Goal: Task Accomplishment & Management: Manage account settings

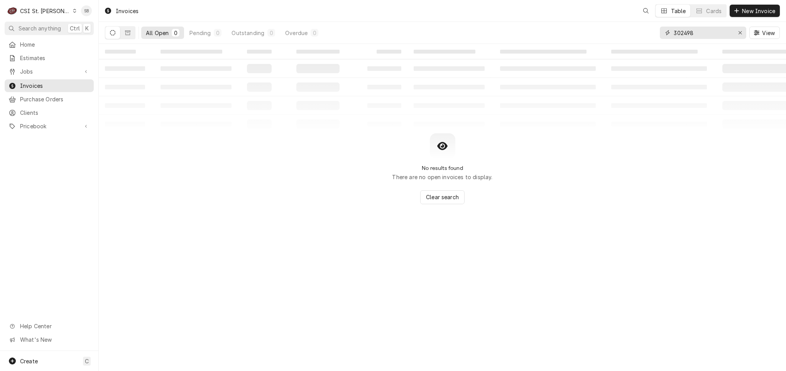
click at [678, 31] on input "302498" at bounding box center [702, 33] width 58 height 12
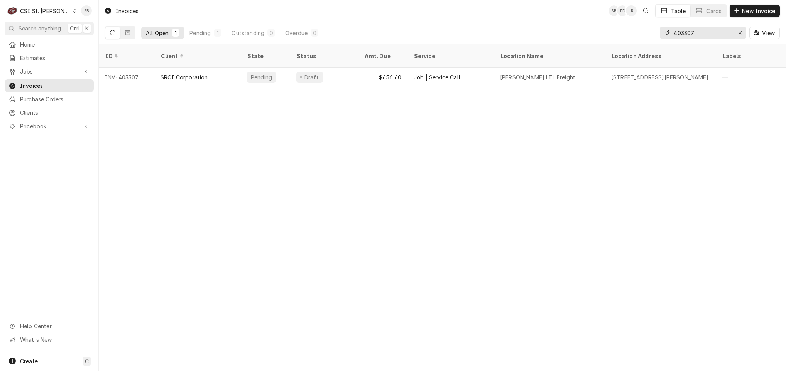
type input "403307"
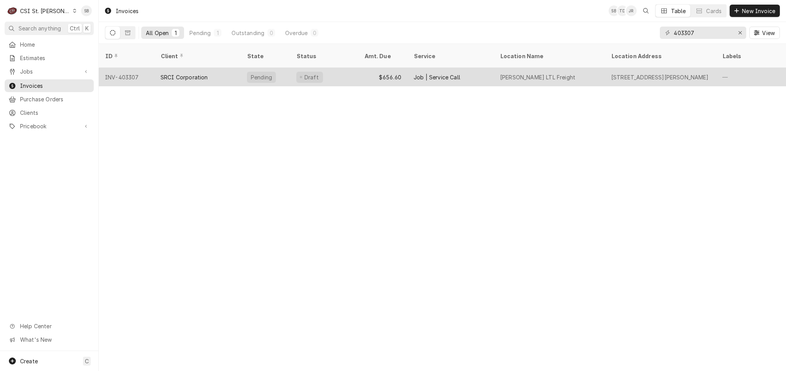
click at [189, 75] on div "SRCI Corporation" at bounding box center [197, 77] width 86 height 19
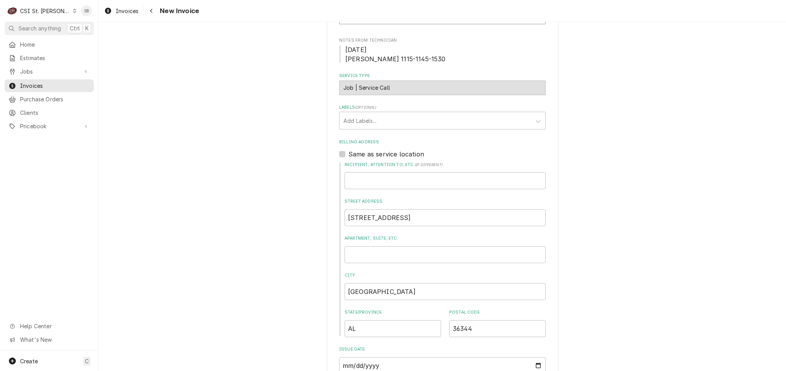
scroll to position [116, 0]
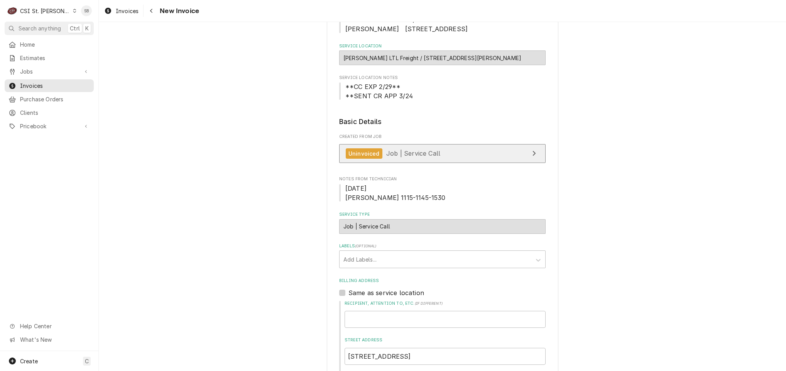
click at [369, 156] on div "Uninvoiced" at bounding box center [364, 153] width 37 height 10
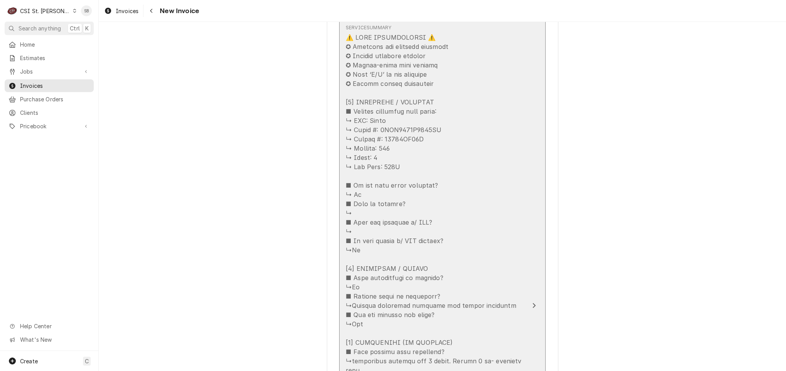
scroll to position [1041, 0]
click at [378, 224] on div "Update Line Item" at bounding box center [434, 372] width 177 height 676
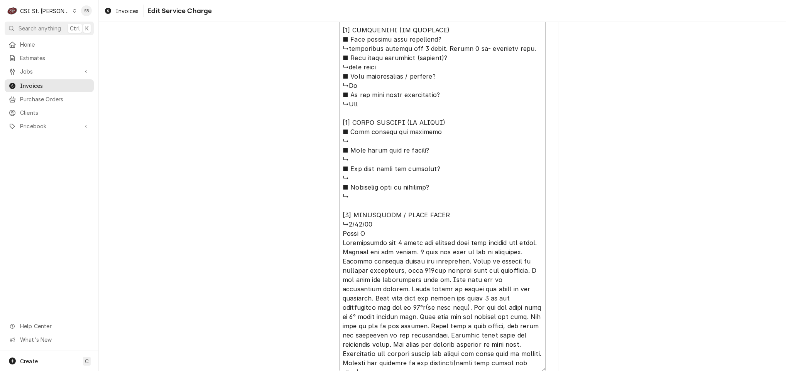
scroll to position [721, 0]
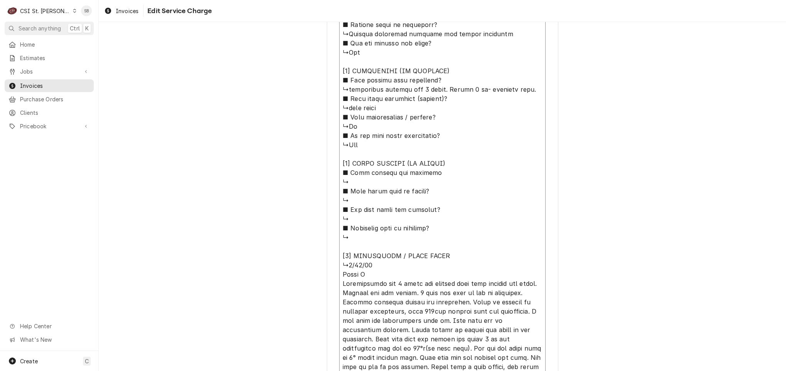
scroll to position [9, 0]
type textarea "x"
type textarea "⚠️ 𝗙𝗢𝗥𝗠 𝗜𝗡𝗦𝗧𝗥𝗨𝗖𝗧𝗜𝗢𝗡𝗦 ⚠️ ✪ 𝗖𝗼𝗺𝗽𝗹𝗲𝘁𝗲 𝗮𝗹𝗹 𝗿𝗲𝗹𝗲𝘃𝗮𝗻𝘁 𝘀𝗲𝗰𝘁𝗶𝗼𝗻𝘀 ✪ 𝗣𝗿𝗼𝘃𝗶𝗱𝗲 𝗱𝗲𝘁𝗮𝗶𝗹𝗲𝗱 𝗮𝗻𝘀…"
type textarea "x"
type textarea "⚠️ 𝗙𝗢𝗥𝗠 𝗜𝗡𝗦𝗧𝗥𝗨𝗖𝗧𝗜𝗢𝗡𝗦 ⚠️ ✪ 𝗖𝗼𝗺𝗽𝗹𝗲𝘁𝗲 𝗮𝗹𝗹 𝗿𝗲𝗹𝗲𝘃𝗮𝗻𝘁 𝘀𝗲𝗰𝘁𝗶𝗼𝗻𝘀 ✪ 𝗣𝗿𝗼𝘃𝗶𝗱𝗲 𝗱𝗲𝘁𝗮𝗶𝗹𝗲𝗱 𝗮𝗻𝘀…"
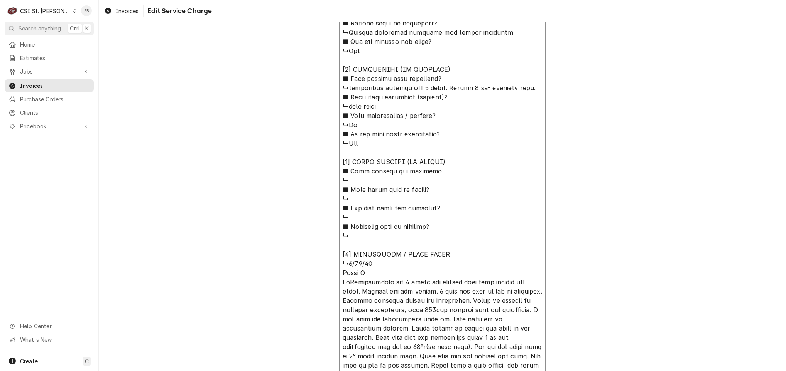
type textarea "x"
type textarea "⚠️ 𝗙𝗢𝗥𝗠 𝗜𝗡𝗦𝗧𝗥𝗨𝗖𝗧𝗜𝗢𝗡𝗦 ⚠️ ✪ 𝗖𝗼𝗺𝗽𝗹𝗲𝘁𝗲 𝗮𝗹𝗹 𝗿𝗲𝗹𝗲𝘃𝗮𝗻𝘁 𝘀𝗲𝗰𝘁𝗶𝗼𝗻𝘀 ✪ 𝗣𝗿𝗼𝘃𝗶𝗱𝗲 𝗱𝗲𝘁𝗮𝗶𝗹𝗲𝗱 𝗮𝗻𝘀…"
type textarea "x"
type textarea "⚠️ 𝗙𝗢𝗥𝗠 𝗜𝗡𝗦𝗧𝗥𝗨𝗖𝗧𝗜𝗢𝗡𝗦 ⚠️ ✪ 𝗖𝗼𝗺𝗽𝗹𝗲𝘁𝗲 𝗮𝗹𝗹 𝗿𝗲𝗹𝗲𝘃𝗮𝗻𝘁 𝘀𝗲𝗰𝘁𝗶𝗼𝗻𝘀 ✪ 𝗣𝗿𝗼𝘃𝗶𝗱𝗲 𝗱𝗲𝘁𝗮𝗶𝗹𝗲𝗱 𝗮𝗻𝘀…"
type textarea "x"
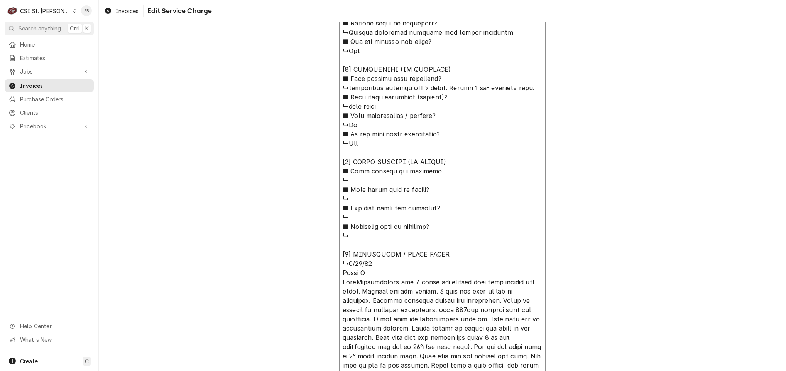
type textarea "⚠️ 𝗙𝗢𝗥𝗠 𝗜𝗡𝗦𝗧𝗥𝗨𝗖𝗧𝗜𝗢𝗡𝗦 ⚠️ ✪ 𝗖𝗼𝗺𝗽𝗹𝗲𝘁𝗲 𝗮𝗹𝗹 𝗿𝗲𝗹𝗲𝘃𝗮𝗻𝘁 𝘀𝗲𝗰𝘁𝗶𝗼𝗻𝘀 ✪ 𝗣𝗿𝗼𝘃𝗶𝗱𝗲 𝗱𝗲𝘁𝗮𝗶𝗹𝗲𝗱 𝗮𝗻𝘀…"
type textarea "x"
type textarea "⚠️ 𝗙𝗢𝗥𝗠 𝗜𝗡𝗦𝗧𝗥𝗨𝗖𝗧𝗜𝗢𝗡𝗦 ⚠️ ✪ 𝗖𝗼𝗺𝗽𝗹𝗲𝘁𝗲 𝗮𝗹𝗹 𝗿𝗲𝗹𝗲𝘃𝗮𝗻𝘁 𝘀𝗲𝗰𝘁𝗶𝗼𝗻𝘀 ✪ 𝗣𝗿𝗼𝘃𝗶𝗱𝗲 𝗱𝗲𝘁𝗮𝗶𝗹𝗲𝗱 𝗮𝗻𝘀…"
type textarea "x"
type textarea "⚠️ 𝗙𝗢𝗥𝗠 𝗜𝗡𝗦𝗧𝗥𝗨𝗖𝗧𝗜𝗢𝗡𝗦 ⚠️ ✪ 𝗖𝗼𝗺𝗽𝗹𝗲𝘁𝗲 𝗮𝗹𝗹 𝗿𝗲𝗹𝗲𝘃𝗮𝗻𝘁 𝘀𝗲𝗰𝘁𝗶𝗼𝗻𝘀 ✪ 𝗣𝗿𝗼𝘃𝗶𝗱𝗲 𝗱𝗲𝘁𝗮𝗶𝗹𝗲𝗱 𝗮𝗻𝘀…"
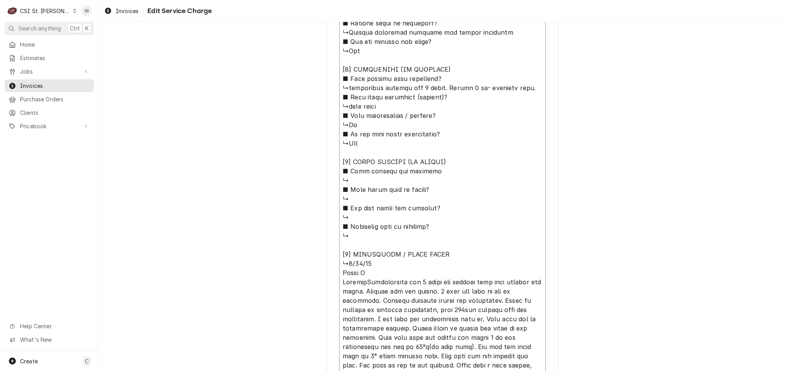
type textarea "x"
type textarea "⚠️ 𝗙𝗢𝗥𝗠 𝗜𝗡𝗦𝗧𝗥𝗨𝗖𝗧𝗜𝗢𝗡𝗦 ⚠️ ✪ 𝗖𝗼𝗺𝗽𝗹𝗲𝘁𝗲 𝗮𝗹𝗹 𝗿𝗲𝗹𝗲𝘃𝗮𝗻𝘁 𝘀𝗲𝗰𝘁𝗶𝗼𝗻𝘀 ✪ 𝗣𝗿𝗼𝘃𝗶𝗱𝗲 𝗱𝗲𝘁𝗮𝗶𝗹𝗲𝗱 𝗮𝗻𝘀…"
type textarea "x"
type textarea "⚠️ 𝗙𝗢𝗥𝗠 𝗜𝗡𝗦𝗧𝗥𝗨𝗖𝗧𝗜𝗢𝗡𝗦 ⚠️ ✪ 𝗖𝗼𝗺𝗽𝗹𝗲𝘁𝗲 𝗮𝗹𝗹 𝗿𝗲𝗹𝗲𝘃𝗮𝗻𝘁 𝘀𝗲𝗰𝘁𝗶𝗼𝗻𝘀 ✪ 𝗣𝗿𝗼𝘃𝗶𝗱𝗲 𝗱𝗲𝘁𝗮𝗶𝗹𝗲𝗱 𝗮𝗻𝘀…"
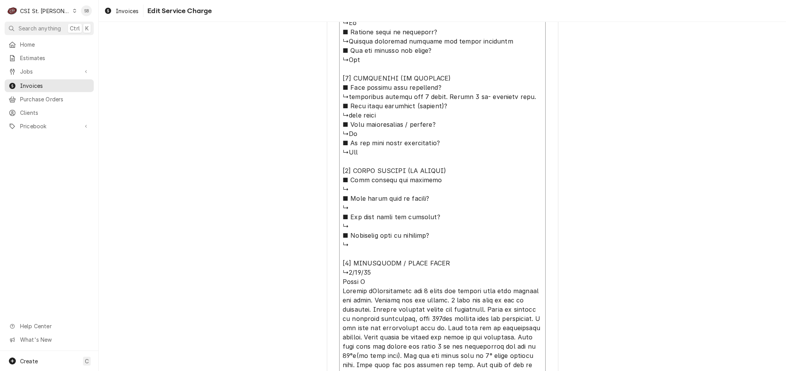
type textarea "x"
type textarea "⚠️ 𝗙𝗢𝗥𝗠 𝗜𝗡𝗦𝗧𝗥𝗨𝗖𝗧𝗜𝗢𝗡𝗦 ⚠️ ✪ 𝗖𝗼𝗺𝗽𝗹𝗲𝘁𝗲 𝗮𝗹𝗹 𝗿𝗲𝗹𝗲𝘃𝗮𝗻𝘁 𝘀𝗲𝗰𝘁𝗶𝗼𝗻𝘀 ✪ 𝗣𝗿𝗼𝘃𝗶𝗱𝗲 𝗱𝗲𝘁𝗮𝗶𝗹𝗲𝗱 𝗮𝗻𝘀…"
type textarea "x"
type textarea "⚠️ 𝗙𝗢𝗥𝗠 𝗜𝗡𝗦𝗧𝗥𝗨𝗖𝗧𝗜𝗢𝗡𝗦 ⚠️ ✪ 𝗖𝗼𝗺𝗽𝗹𝗲𝘁𝗲 𝗮𝗹𝗹 𝗿𝗲𝗹𝗲𝘃𝗮𝗻𝘁 𝘀𝗲𝗰𝘁𝗶𝗼𝗻𝘀 ✪ 𝗣𝗿𝗼𝘃𝗶𝗱𝗲 𝗱𝗲𝘁𝗮𝗶𝗹𝗲𝗱 𝗮𝗻𝘀…"
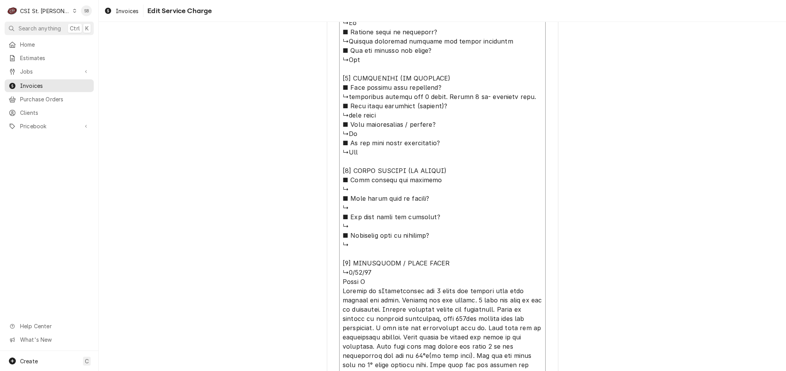
type textarea "x"
type textarea "⚠️ 𝗙𝗢𝗥𝗠 𝗜𝗡𝗦𝗧𝗥𝗨𝗖𝗧𝗜𝗢𝗡𝗦 ⚠️ ✪ 𝗖𝗼𝗺𝗽𝗹𝗲𝘁𝗲 𝗮𝗹𝗹 𝗿𝗲𝗹𝗲𝘃𝗮𝗻𝘁 𝘀𝗲𝗰𝘁𝗶𝗼𝗻𝘀 ✪ 𝗣𝗿𝗼𝘃𝗶𝗱𝗲 𝗱𝗲𝘁𝗮𝗶𝗹𝗲𝗱 𝗮𝗻𝘀…"
type textarea "x"
type textarea "⚠️ 𝗙𝗢𝗥𝗠 𝗜𝗡𝗦𝗧𝗥𝗨𝗖𝗧𝗜𝗢𝗡𝗦 ⚠️ ✪ 𝗖𝗼𝗺𝗽𝗹𝗲𝘁𝗲 𝗮𝗹𝗹 𝗿𝗲𝗹𝗲𝘃𝗮𝗻𝘁 𝘀𝗲𝗰𝘁𝗶𝗼𝗻𝘀 ✪ 𝗣𝗿𝗼𝘃𝗶𝗱𝗲 𝗱𝗲𝘁𝗮𝗶𝗹𝗲𝗱 𝗮𝗻𝘀…"
type textarea "x"
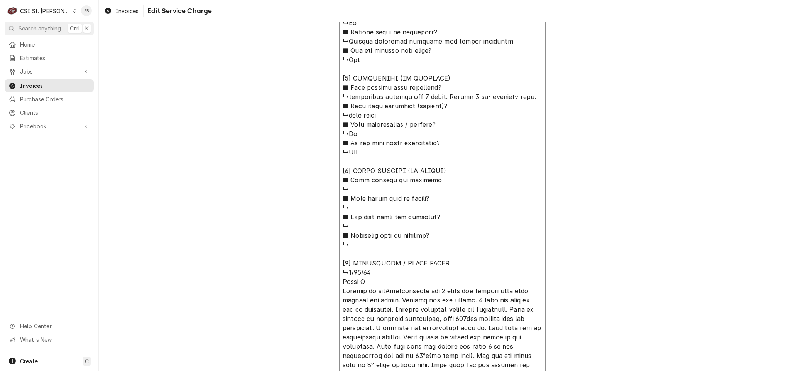
type textarea "⚠️ 𝗙𝗢𝗥𝗠 𝗜𝗡𝗦𝗧𝗥𝗨𝗖𝗧𝗜𝗢𝗡𝗦 ⚠️ ✪ 𝗖𝗼𝗺𝗽𝗹𝗲𝘁𝗲 𝗮𝗹𝗹 𝗿𝗲𝗹𝗲𝘃𝗮𝗻𝘁 𝘀𝗲𝗰𝘁𝗶𝗼𝗻𝘀 ✪ 𝗣𝗿𝗼𝘃𝗶𝗱𝗲 𝗱𝗲𝘁𝗮𝗶𝗹𝗲𝗱 𝗮𝗻𝘀…"
type textarea "x"
type textarea "⚠️ 𝗙𝗢𝗥𝗠 𝗜𝗡𝗦𝗧𝗥𝗨𝗖𝗧𝗜𝗢𝗡𝗦 ⚠️ ✪ 𝗖𝗼𝗺𝗽𝗹𝗲𝘁𝗲 𝗮𝗹𝗹 𝗿𝗲𝗹𝗲𝘃𝗮𝗻𝘁 𝘀𝗲𝗰𝘁𝗶𝗼𝗻𝘀 ✪ 𝗣𝗿𝗼𝘃𝗶𝗱𝗲 𝗱𝗲𝘁𝗮𝗶𝗹𝗲𝗱 𝗮𝗻𝘀…"
type textarea "x"
type textarea "⚠️ 𝗙𝗢𝗥𝗠 𝗜𝗡𝗦𝗧𝗥𝗨𝗖𝗧𝗜𝗢𝗡𝗦 ⚠️ ✪ 𝗖𝗼𝗺𝗽𝗹𝗲𝘁𝗲 𝗮𝗹𝗹 𝗿𝗲𝗹𝗲𝘃𝗮𝗻𝘁 𝘀𝗲𝗰𝘁𝗶𝗼𝗻𝘀 ✪ 𝗣𝗿𝗼𝘃𝗶𝗱𝗲 𝗱𝗲𝘁𝗮𝗶𝗹𝗲𝗱 𝗮𝗻𝘀…"
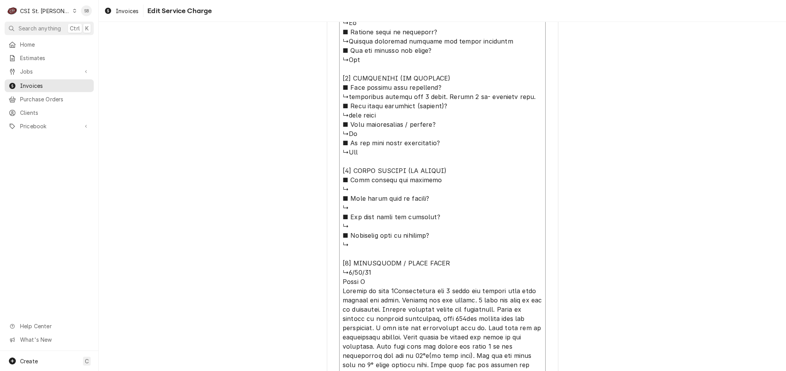
type textarea "x"
type textarea "⚠️ 𝗙𝗢𝗥𝗠 𝗜𝗡𝗦𝗧𝗥𝗨𝗖𝗧𝗜𝗢𝗡𝗦 ⚠️ ✪ 𝗖𝗼𝗺𝗽𝗹𝗲𝘁𝗲 𝗮𝗹𝗹 𝗿𝗲𝗹𝗲𝘃𝗮𝗻𝘁 𝘀𝗲𝗰𝘁𝗶𝗼𝗻𝘀 ✪ 𝗣𝗿𝗼𝘃𝗶𝗱𝗲 𝗱𝗲𝘁𝗮𝗶𝗹𝗲𝗱 𝗮𝗻𝘀…"
type textarea "x"
type textarea "⚠️ 𝗙𝗢𝗥𝗠 𝗜𝗡𝗦𝗧𝗥𝗨𝗖𝗧𝗜𝗢𝗡𝗦 ⚠️ ✪ 𝗖𝗼𝗺𝗽𝗹𝗲𝘁𝗲 𝗮𝗹𝗹 𝗿𝗲𝗹𝗲𝘃𝗮𝗻𝘁 𝘀𝗲𝗰𝘁𝗶𝗼𝗻𝘀 ✪ 𝗣𝗿𝗼𝘃𝗶𝗱𝗲 𝗱𝗲𝘁𝗮𝗶𝗹𝗲𝗱 𝗮𝗻𝘀…"
type textarea "x"
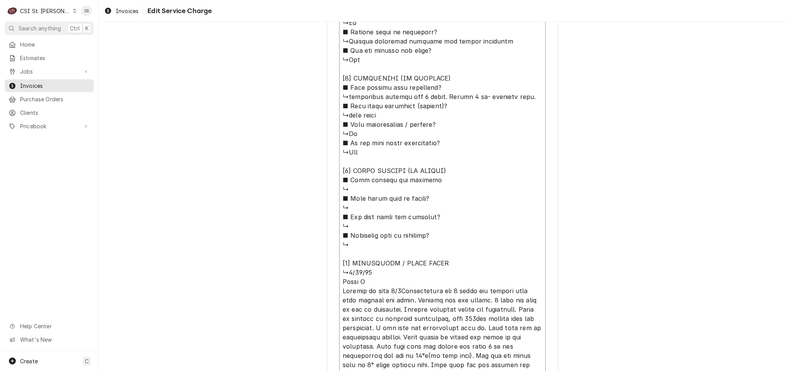
type textarea "⚠️ 𝗙𝗢𝗥𝗠 𝗜𝗡𝗦𝗧𝗥𝗨𝗖𝗧𝗜𝗢𝗡𝗦 ⚠️ ✪ 𝗖𝗼𝗺𝗽𝗹𝗲𝘁𝗲 𝗮𝗹𝗹 𝗿𝗲𝗹𝗲𝘃𝗮𝗻𝘁 𝘀𝗲𝗰𝘁𝗶𝗼𝗻𝘀 ✪ 𝗣𝗿𝗼𝘃𝗶𝗱𝗲 𝗱𝗲𝘁𝗮𝗶𝗹𝗲𝗱 𝗮𝗻𝘀…"
type textarea "x"
type textarea "⚠️ 𝗙𝗢𝗥𝗠 𝗜𝗡𝗦𝗧𝗥𝗨𝗖𝗧𝗜𝗢𝗡𝗦 ⚠️ ✪ 𝗖𝗼𝗺𝗽𝗹𝗲𝘁𝗲 𝗮𝗹𝗹 𝗿𝗲𝗹𝗲𝘃𝗮𝗻𝘁 𝘀𝗲𝗰𝘁𝗶𝗼𝗻𝘀 ✪ 𝗣𝗿𝗼𝘃𝗶𝗱𝗲 𝗱𝗲𝘁𝗮𝗶𝗹𝗲𝗱 𝗮𝗻𝘀…"
type textarea "x"
type textarea "⚠️ 𝗙𝗢𝗥𝗠 𝗜𝗡𝗦𝗧𝗥𝗨𝗖𝗧𝗜𝗢𝗡𝗦 ⚠️ ✪ 𝗖𝗼𝗺𝗽𝗹𝗲𝘁𝗲 𝗮𝗹𝗹 𝗿𝗲𝗹𝗲𝘃𝗮𝗻𝘁 𝘀𝗲𝗰𝘁𝗶𝗼𝗻𝘀 ✪ 𝗣𝗿𝗼𝘃𝗶𝗱𝗲 𝗱𝗲𝘁𝗮𝗶𝗹𝗲𝗱 𝗮𝗻𝘀…"
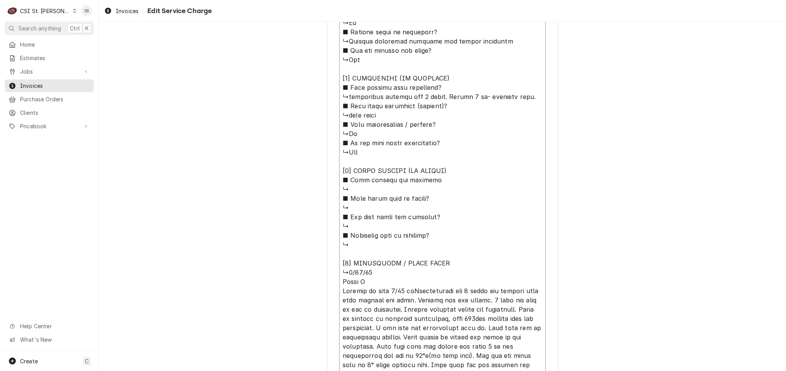
type textarea "x"
type textarea "⚠️ 𝗙𝗢𝗥𝗠 𝗜𝗡𝗦𝗧𝗥𝗨𝗖𝗧𝗜𝗢𝗡𝗦 ⚠️ ✪ 𝗖𝗼𝗺𝗽𝗹𝗲𝘁𝗲 𝗮𝗹𝗹 𝗿𝗲𝗹𝗲𝘃𝗮𝗻𝘁 𝘀𝗲𝗰𝘁𝗶𝗼𝗻𝘀 ✪ 𝗣𝗿𝗼𝘃𝗶𝗱𝗲 𝗱𝗲𝘁𝗮𝗶𝗹𝗲𝗱 𝗮𝗻𝘀…"
paste textarea "Check the balance of HVAC units and PM all units onsite if they haven’t been se…"
type textarea "x"
type textarea "⚠️ 𝗙𝗢𝗥𝗠 𝗜𝗡𝗦𝗧𝗥𝗨𝗖𝗧𝗜𝗢𝗡𝗦 ⚠️ ✪ 𝗖𝗼𝗺𝗽𝗹𝗲𝘁𝗲 𝗮𝗹𝗹 𝗿𝗲𝗹𝗲𝘃𝗮𝗻𝘁 𝘀𝗲𝗰𝘁𝗶𝗼𝗻𝘀 ✪ 𝗣𝗿𝗼𝘃𝗶𝗱𝗲 𝗱𝗲𝘁𝗮𝗶𝗹𝗲𝗱 𝗮𝗻𝘀…"
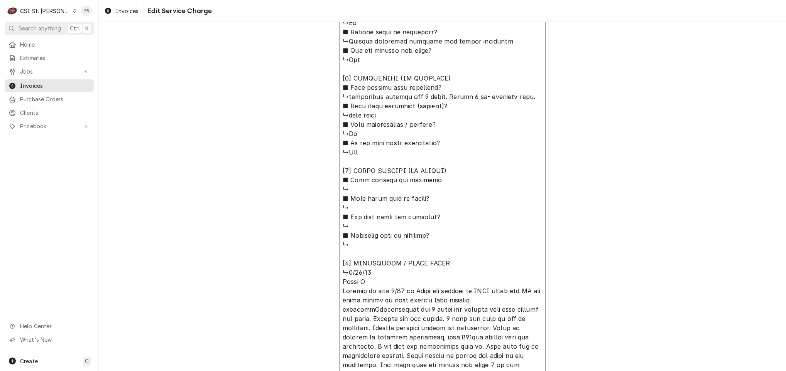
type textarea "x"
type textarea "⚠️ 𝗙𝗢𝗥𝗠 𝗜𝗡𝗦𝗧𝗥𝗨𝗖𝗧𝗜𝗢𝗡𝗦 ⚠️ ✪ 𝗖𝗼𝗺𝗽𝗹𝗲𝘁𝗲 𝗮𝗹𝗹 𝗿𝗲𝗹𝗲𝘃𝗮𝗻𝘁 𝘀𝗲𝗰𝘁𝗶𝗼𝗻𝘀 ✪ 𝗣𝗿𝗼𝘃𝗶𝗱𝗲 𝗱𝗲𝘁𝗮𝗶𝗹𝗲𝗱 𝗮𝗻𝘀…"
type textarea "x"
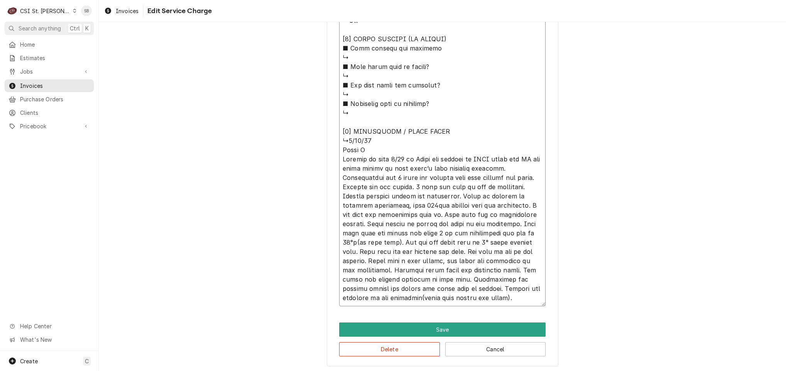
scroll to position [740, 0]
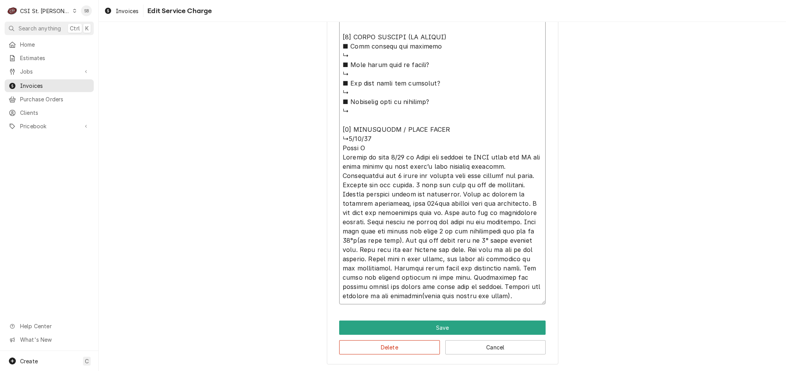
drag, startPoint x: 486, startPoint y: 296, endPoint x: 304, endPoint y: 155, distance: 230.7
type textarea "⚠️ 𝗙𝗢𝗥𝗠 𝗜𝗡𝗦𝗧𝗥𝗨𝗖𝗧𝗜𝗢𝗡𝗦 ⚠️ ✪ 𝗖𝗼𝗺𝗽𝗹𝗲𝘁𝗲 𝗮𝗹𝗹 𝗿𝗲𝗹𝗲𝘃𝗮𝗻𝘁 𝘀𝗲𝗰𝘁𝗶𝗼𝗻𝘀 ✪ 𝗣𝗿𝗼𝘃𝗶𝗱𝗲 𝗱𝗲𝘁𝗮𝗶𝗹𝗲𝗱 𝗮𝗻𝘀…"
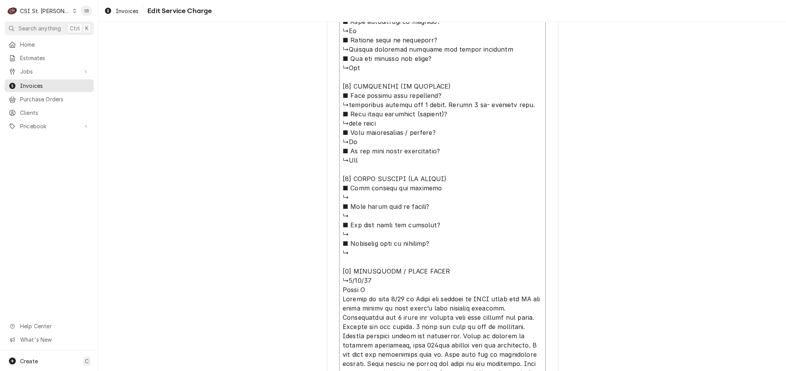
scroll to position [277, 0]
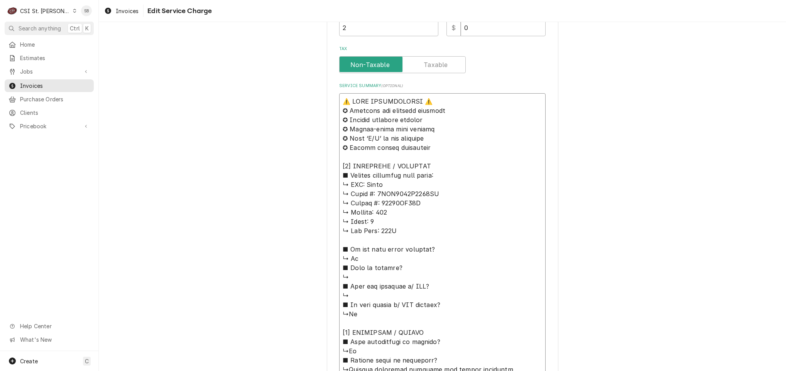
drag, startPoint x: 417, startPoint y: 203, endPoint x: 363, endPoint y: 184, distance: 56.5
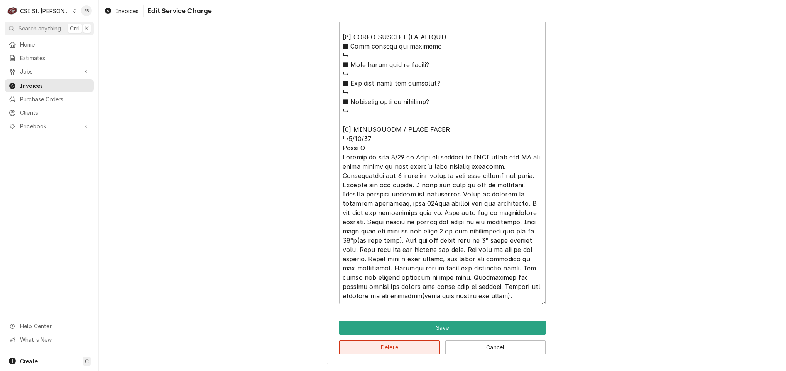
click at [395, 349] on button "Delete" at bounding box center [389, 348] width 101 height 14
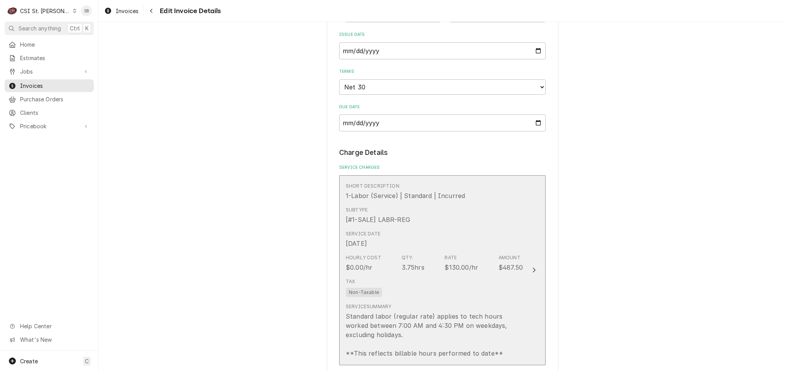
click at [405, 292] on div "Tax Non-Taxable" at bounding box center [434, 287] width 177 height 25
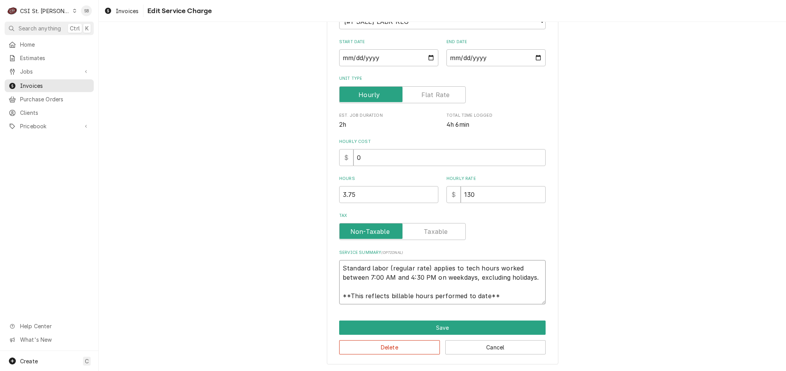
scroll to position [9, 0]
drag, startPoint x: 338, startPoint y: 265, endPoint x: 677, endPoint y: 334, distance: 346.4
click at [677, 334] on div "Use the fields below to edit this service charge Short Description 1-Labor (Ser…" at bounding box center [442, 145] width 687 height 451
type textarea "x"
type textarea "B"
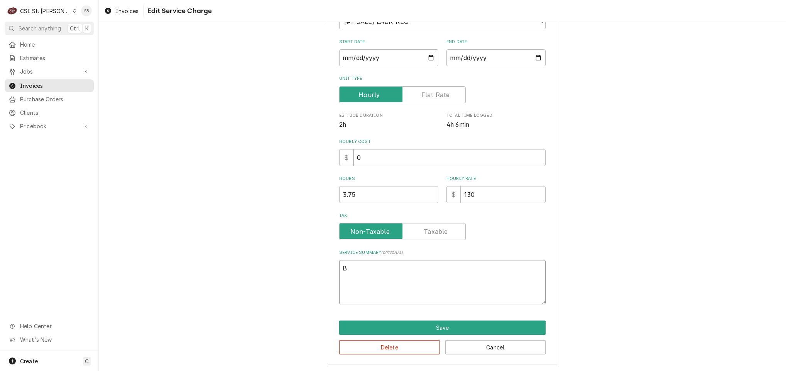
type textarea "x"
type textarea "Br"
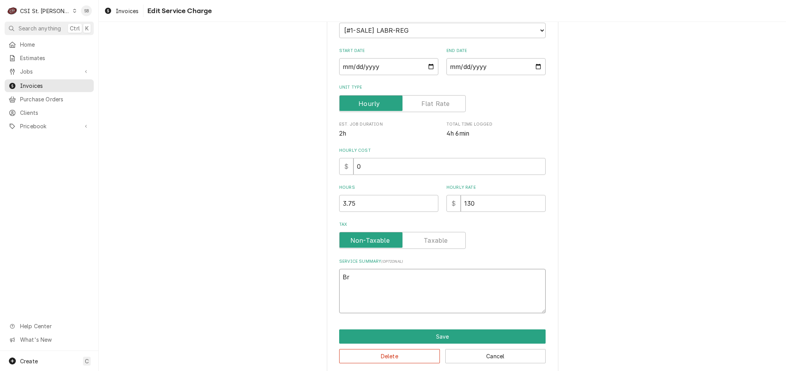
type textarea "x"
type textarea "Bra"
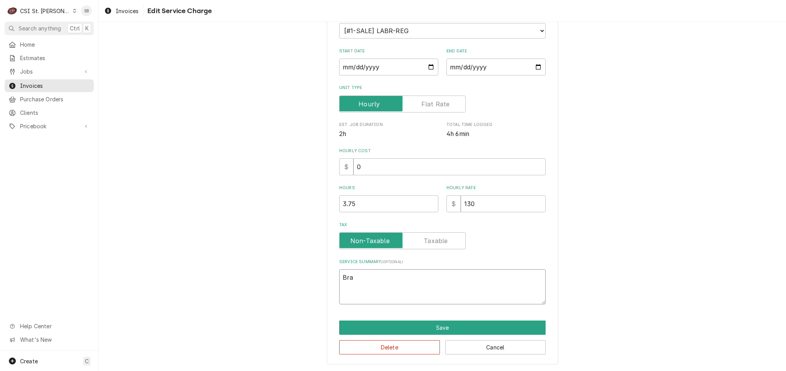
type textarea "x"
type textarea "Bran"
type textarea "x"
type textarea "Brand"
type textarea "x"
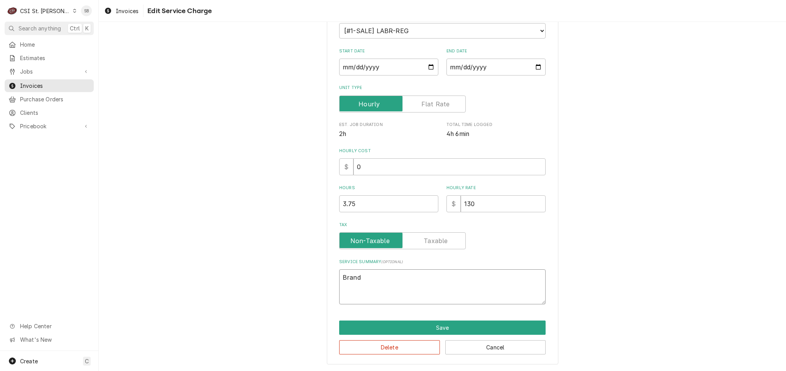
type textarea "Brand:"
type textarea "x"
type textarea "Brand:"
paste textarea "Trane ↳ 𝗠𝗼𝗱𝗲𝗹 #: 4TTA3048D4000DA ↳ 𝗦𝗲𝗿𝗶𝗮𝗹 #: 17062LJ73F"
type textarea "x"
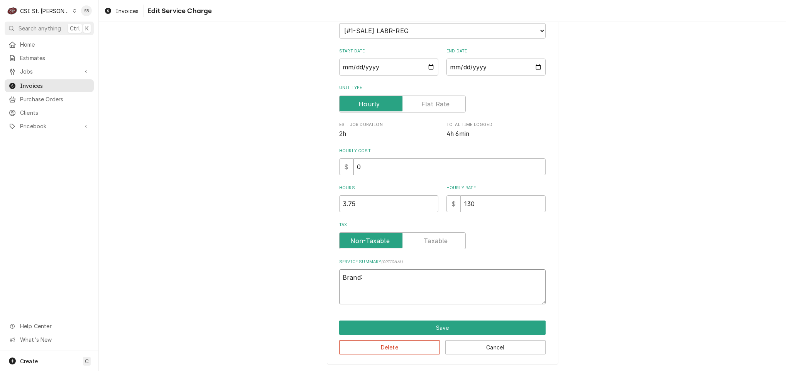
type textarea "Brand: Trane ↳ 𝗠𝗼𝗱𝗲𝗹 #: 4TTA3048D4000DA ↳ 𝗦𝗲𝗿𝗶𝗮𝗹 #: 17062LJ73F"
drag, startPoint x: 374, startPoint y: 288, endPoint x: 390, endPoint y: 273, distance: 22.1
click at [390, 273] on textarea "Brand: Trane ↳ 𝗠𝗼𝗱𝗲𝗹 #: 4TTA3048D4000DA ↳ 𝗦𝗲𝗿𝗶𝗮𝗹 #: 17062LJ73F" at bounding box center [442, 287] width 206 height 35
type textarea "x"
type textarea "Brand: Trane 4TTA3048D4000DA ↳ 𝗦𝗲𝗿𝗶𝗮𝗹 #: 17062LJ73F"
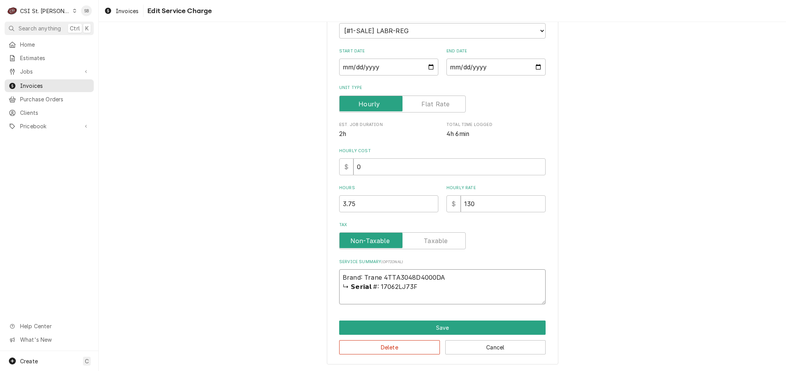
type textarea "x"
type textarea "Brand: Trane /4TTA3048D4000DA ↳ 𝗦𝗲𝗿𝗶𝗮𝗹 #: 17062LJ73F"
type textarea "x"
type textarea "Brand: Trane / 4TTA3048D4000DA ↳ 𝗦𝗲𝗿𝗶𝗮𝗹 #: 17062LJ73F"
type textarea "x"
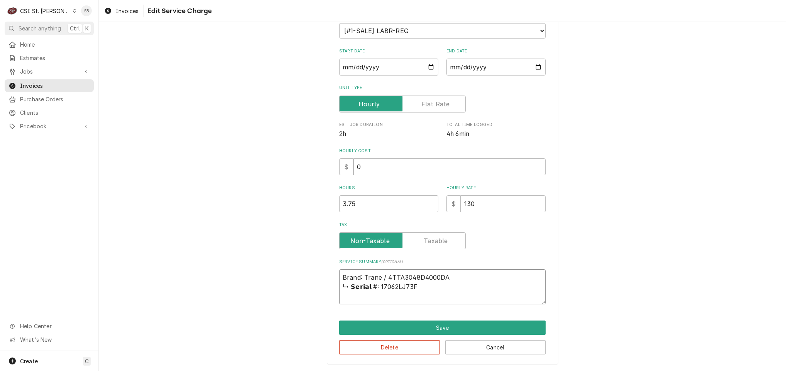
type textarea "Brand: Trane / M4TTA3048D4000DA ↳ 𝗦𝗲𝗿𝗶𝗮𝗹 #: 17062LJ73F"
type textarea "x"
type textarea "Brand: Trane / Mo4TTA3048D4000DA ↳ 𝗦𝗲𝗿𝗶𝗮𝗹 #: 17062LJ73F"
type textarea "x"
type textarea "Brand: Trane / Mod4TTA3048D4000DA ↳ 𝗦𝗲𝗿𝗶𝗮𝗹 #: 17062LJ73F"
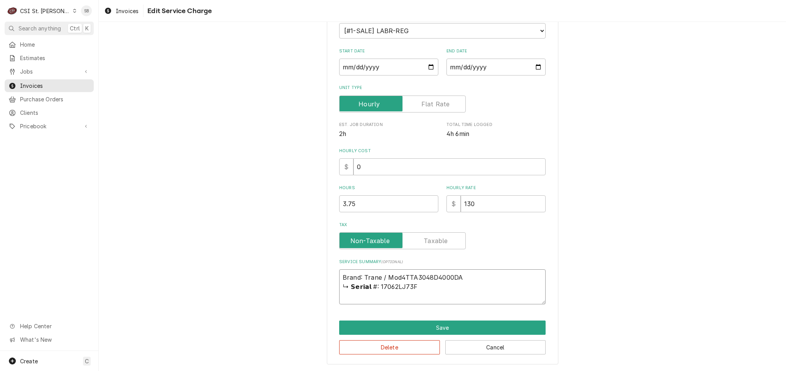
type textarea "x"
type textarea "Brand: Trane / Mode4TTA3048D4000DA ↳ 𝗦𝗲𝗿𝗶𝗮𝗹 #: 17062LJ73F"
type textarea "x"
type textarea "Brand: Trane / Model4TTA3048D4000DA ↳ 𝗦𝗲𝗿𝗶𝗮𝗹 #: 17062LJ73F"
type textarea "x"
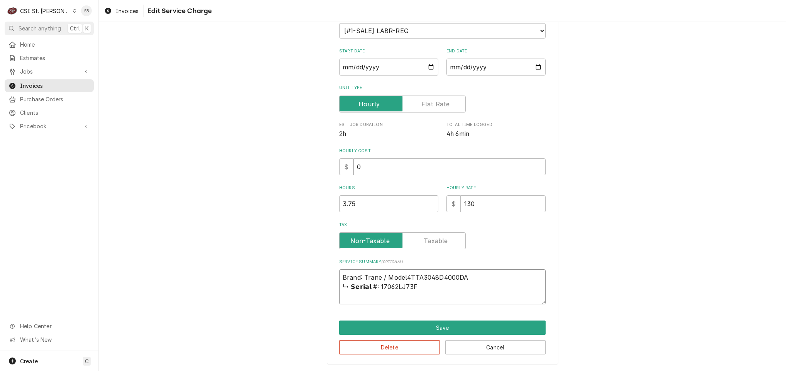
type textarea "Brand: Trane / Model:4TTA3048D4000DA ↳ 𝗦𝗲𝗿𝗶𝗮𝗹 #: 17062LJ73F"
type textarea "x"
type textarea "Brand: Trane / Model: 4TTA3048D4000DA ↳ 𝗦𝗲𝗿𝗶𝗮𝗹 #: 17062LJ73F"
drag, startPoint x: 373, startPoint y: 286, endPoint x: 515, endPoint y: 260, distance: 144.2
click at [515, 260] on div "Service Summary ( optional ) Brand: Trane / Model: 4TTA3048D4000DA ↳ 𝗦𝗲𝗿𝗶𝗮𝗹 #: …" at bounding box center [442, 282] width 206 height 46
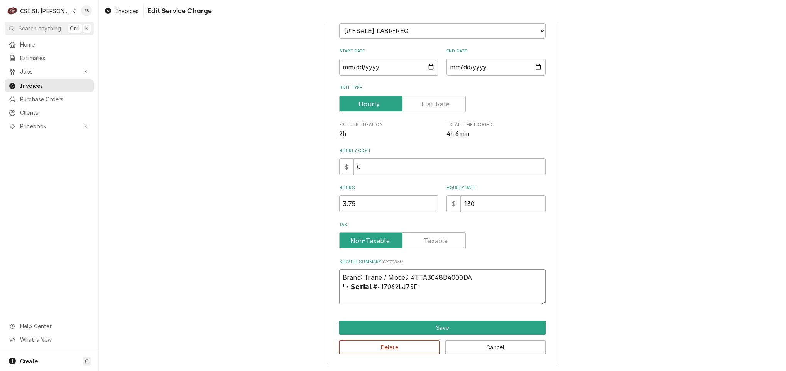
type textarea "x"
type textarea "Brand: Trane / Model: 4TTA3048D4000DA 17062LJ73F"
type textarea "x"
type textarea "Brand: Trane / Model: 4TTA3048D4000DA /17062LJ73F"
type textarea "x"
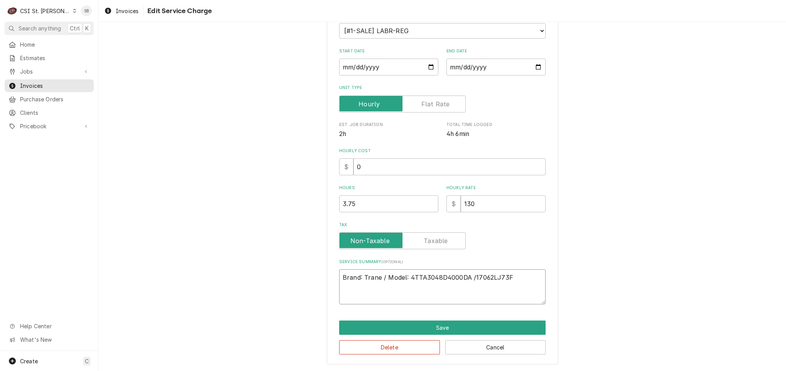
type textarea "Brand: Trane / Model: 4TTA3048D4000DA / 17062LJ73F"
type textarea "x"
type textarea "Brand: Trane / Model: 4TTA3048D4000DA / S17062LJ73F"
type textarea "x"
type textarea "Brand: Trane / Model: 4TTA3048D4000DA / Se17062LJ73F"
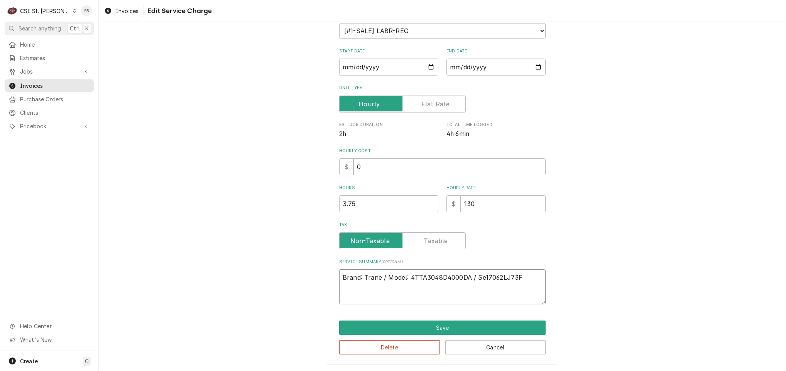
type textarea "x"
type textarea "Brand: Trane / Model: 4TTA3048D4000DA / Ser17062LJ73F"
type textarea "x"
type textarea "Brand: Trane / Model: 4TTA3048D4000DA / Seri17062LJ73F"
type textarea "x"
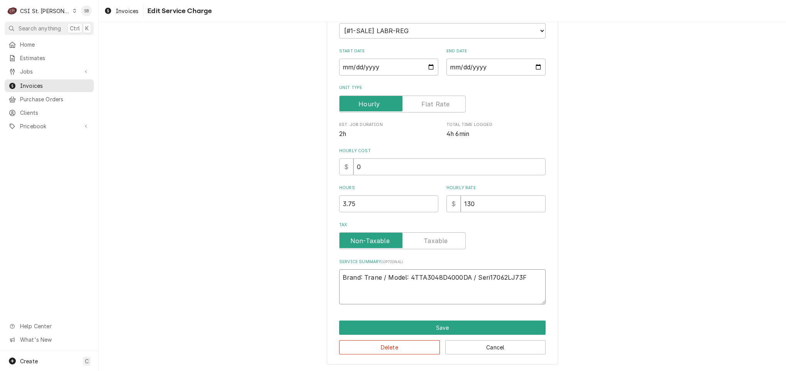
type textarea "Brand: Trane / Model: 4TTA3048D4000DA / Seria17062LJ73F"
type textarea "x"
type textarea "Brand: Trane / Model: 4TTA3048D4000DA / Serial17062LJ73F"
type textarea "x"
type textarea "Brand: Trane / Model: 4TTA3048D4000DA / Serial:17062LJ73F"
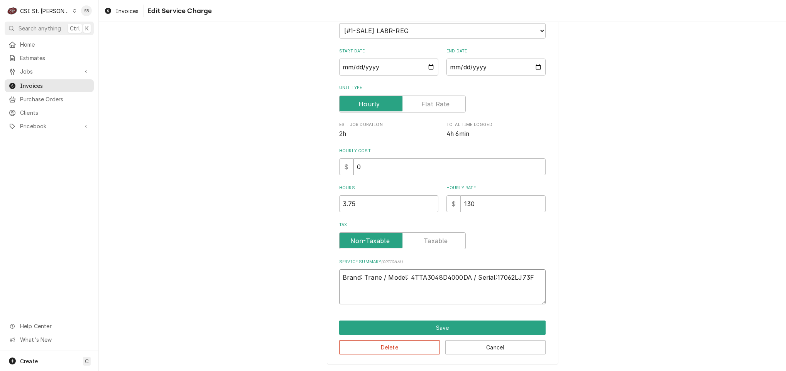
type textarea "x"
type textarea "Brand: Trane / Model: 4TTA3048D4000DA / Serial: 17062LJ73F"
click at [530, 279] on textarea "Brand: Trane / Model: 4TTA3048D4000DA / Serial: 17062LJ73F" at bounding box center [442, 287] width 206 height 35
type textarea "x"
type textarea "Brand: Trane / Model: 4TTA3048D4000DA / Serial: 17062LJ73F"
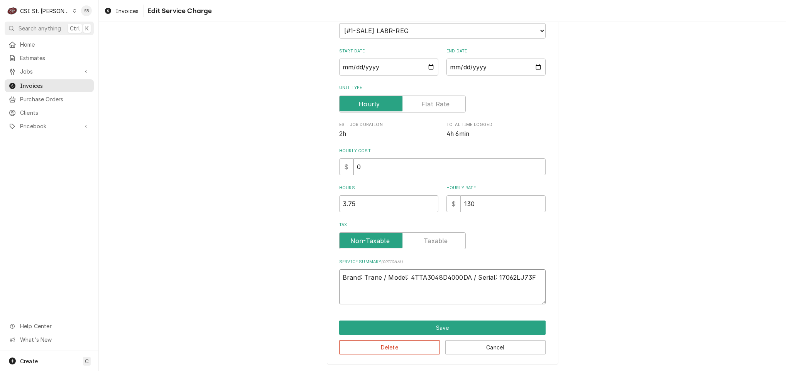
type textarea "x"
type textarea "Brand: Trane / Model: 4TTA3048D4000DA / Serial: 17062LJ73F"
drag, startPoint x: 353, startPoint y: 205, endPoint x: 331, endPoint y: 207, distance: 22.1
click at [331, 207] on div "Use the fields below to edit this service charge Short Description 1-Labor (Ser…" at bounding box center [442, 150] width 231 height 428
click at [341, 297] on textarea "Brand: Trane / Model: 4TTA3048D4000DA / Serial: 17062LJ73F" at bounding box center [442, 287] width 206 height 35
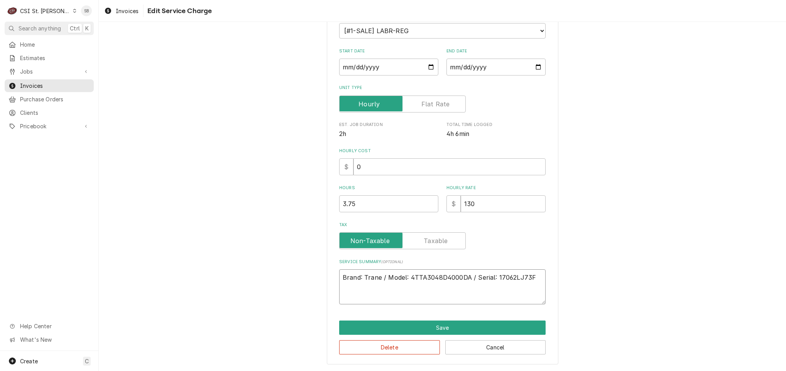
paste textarea "On 8/19, HVAC units onsite were inspected for balance and preventive maintenanc…"
type textarea "x"
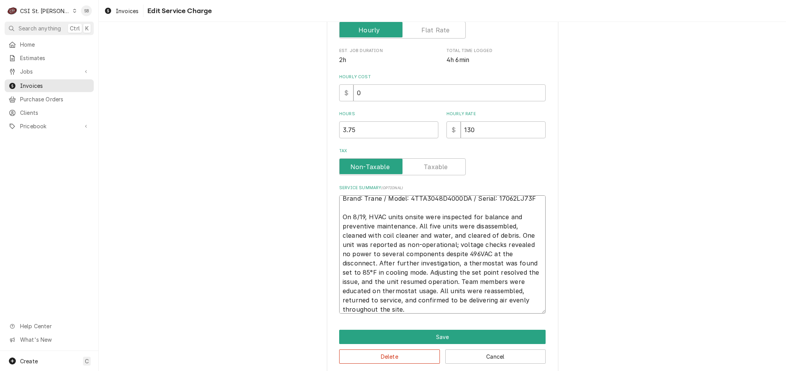
scroll to position [9, 0]
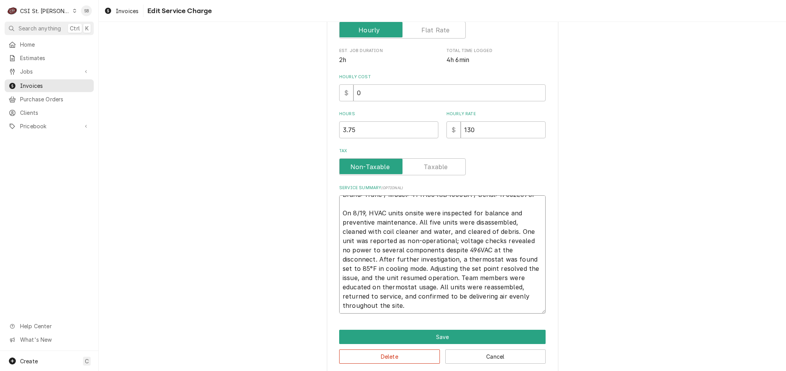
drag, startPoint x: 432, startPoint y: 288, endPoint x: 513, endPoint y: 324, distance: 88.6
click at [513, 324] on div "Use the fields below to edit this service charge Short Description 1-Labor (Ser…" at bounding box center [442, 118] width 231 height 512
click at [445, 308] on textarea "Brand: Trane / Model: 4TTA3048D4000DA / Serial: 17062LJ73F On 8/19, HVAC units …" at bounding box center [442, 255] width 206 height 118
click at [444, 308] on textarea "Brand: Trane / Model: 4TTA3048D4000DA / Serial: 17062LJ73F On 8/19, HVAC units …" at bounding box center [442, 255] width 206 height 118
type textarea "Brand: Trane / Model: 4TTA3048D4000DA / Serial: 17062LJ73F On 8/19, HVAC units …"
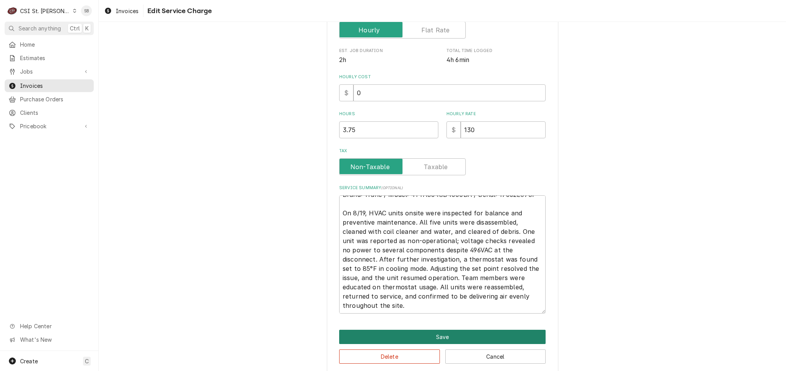
click at [426, 332] on button "Save" at bounding box center [442, 337] width 206 height 14
type textarea "x"
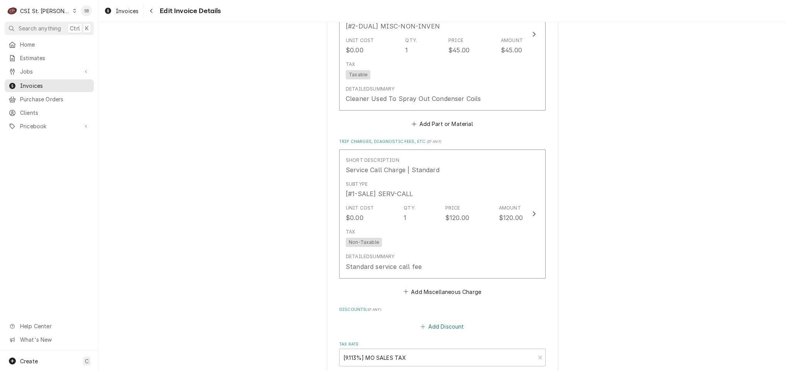
scroll to position [1197, 0]
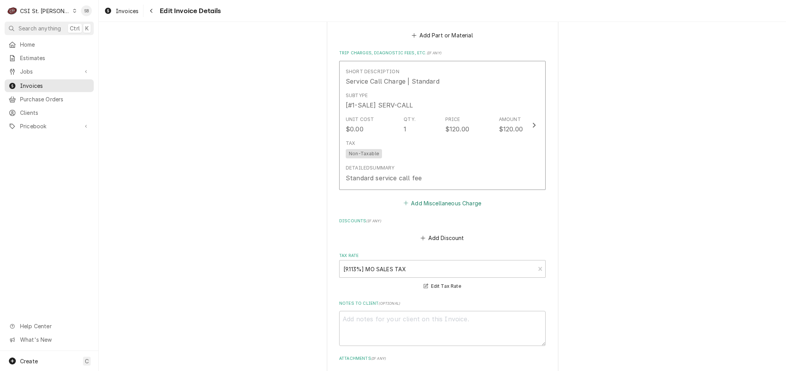
click at [438, 198] on button "Add Miscellaneous Charge" at bounding box center [442, 203] width 80 height 11
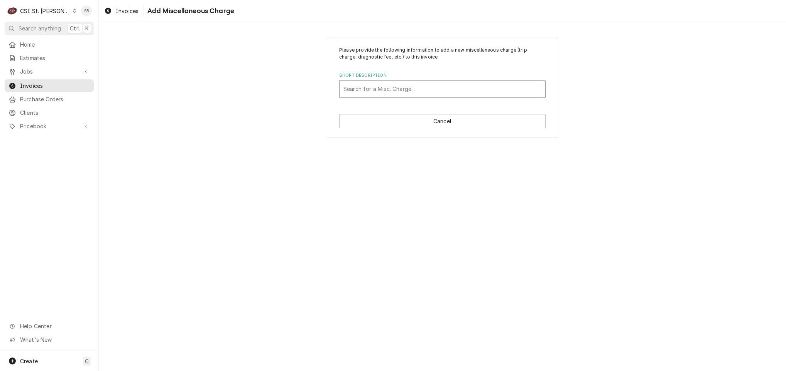
click at [411, 87] on div "Short Description" at bounding box center [442, 89] width 198 height 14
type input "shipping"
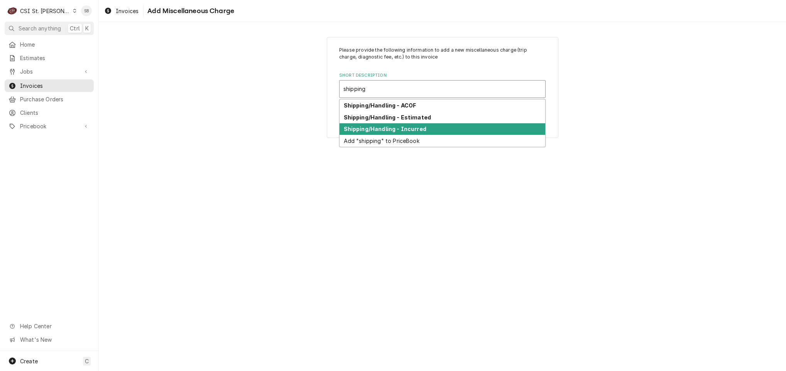
click at [422, 129] on strong "Shipping/Handling - Incurred" at bounding box center [385, 129] width 83 height 7
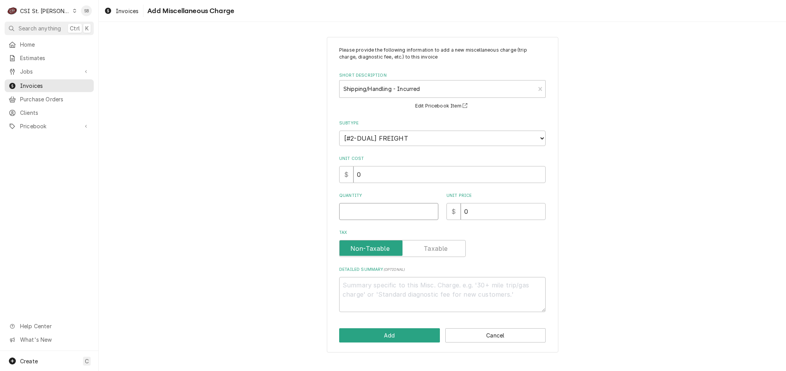
drag, startPoint x: 377, startPoint y: 217, endPoint x: 369, endPoint y: 213, distance: 8.8
click at [376, 217] on input "Quantity" at bounding box center [388, 211] width 99 height 17
type textarea "x"
type input "1"
type textarea "x"
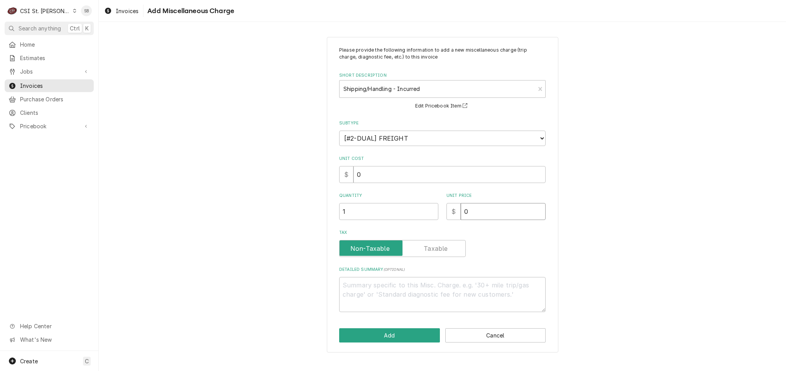
type input "9"
type textarea "x"
type input "9.3"
type textarea "x"
type input "9.37"
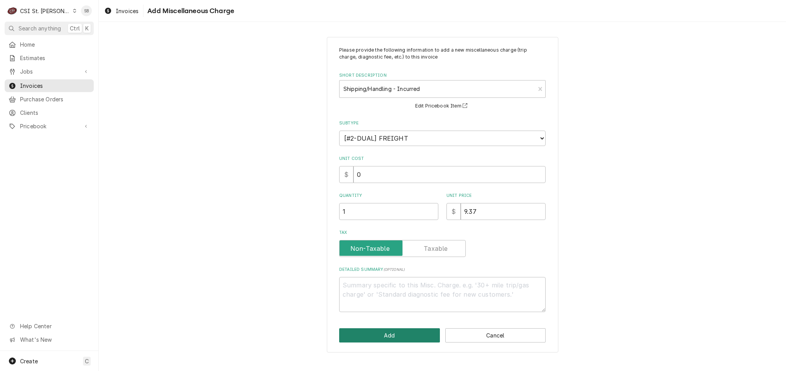
click at [403, 333] on button "Add" at bounding box center [389, 336] width 101 height 14
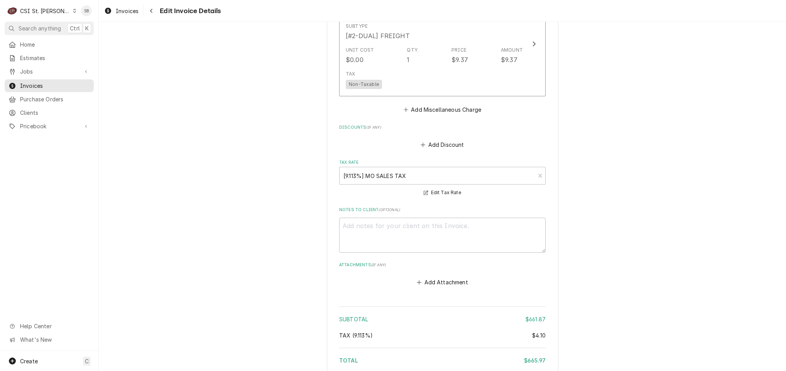
scroll to position [1525, 0]
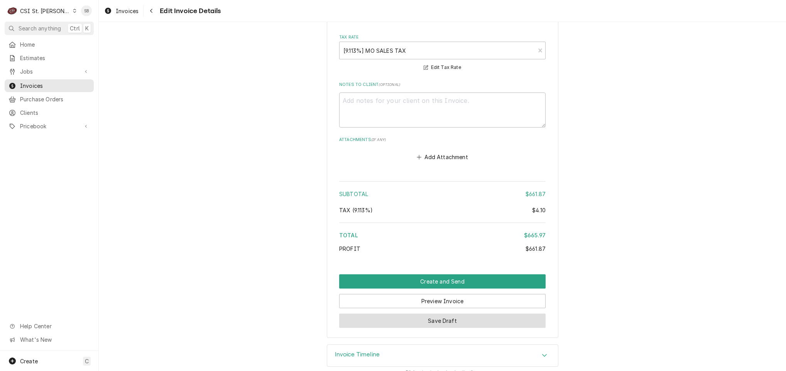
click at [405, 314] on button "Save Draft" at bounding box center [442, 321] width 206 height 14
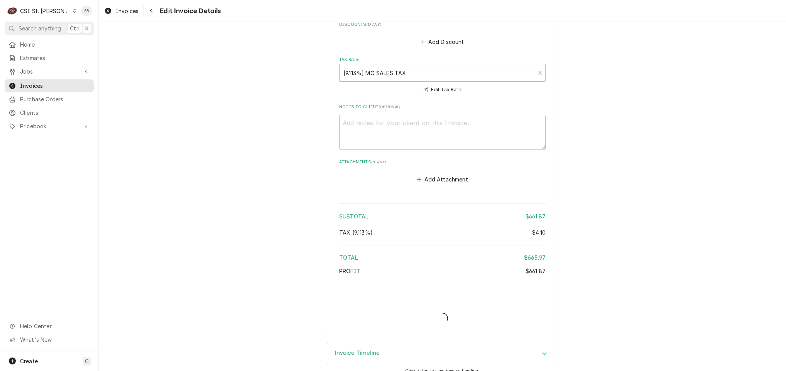
type textarea "x"
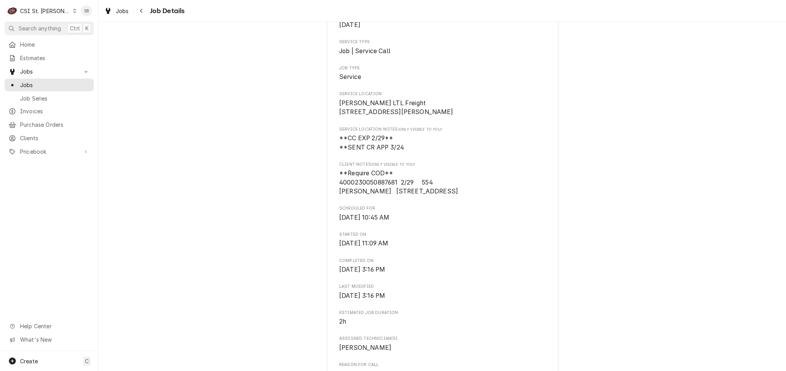
scroll to position [289, 0]
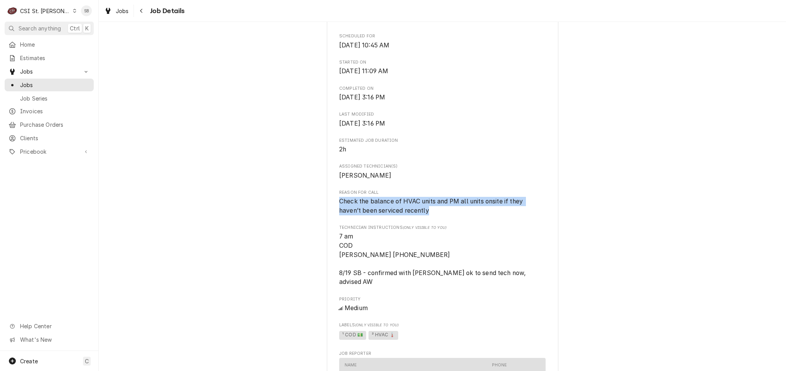
drag, startPoint x: 331, startPoint y: 212, endPoint x: 439, endPoint y: 222, distance: 108.1
click at [439, 222] on div "SRCI Corporation Saia LTL Freight / 5001 Premier Pkwy, St Peters, MO 63376 Open…" at bounding box center [442, 315] width 231 height 1111
copy span "Check the balance of HVAC units and PM all units onsite if they haven’t been se…"
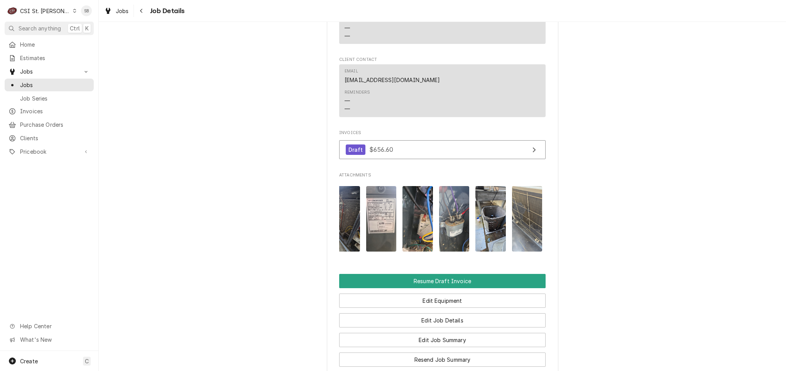
scroll to position [0, 0]
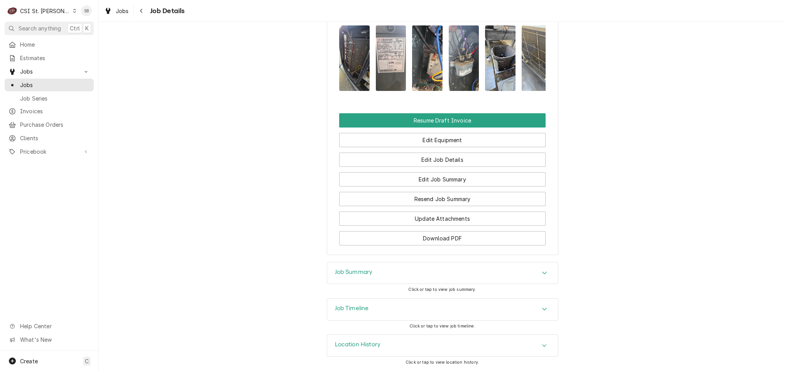
click at [393, 274] on div "Job Summary" at bounding box center [442, 274] width 231 height 22
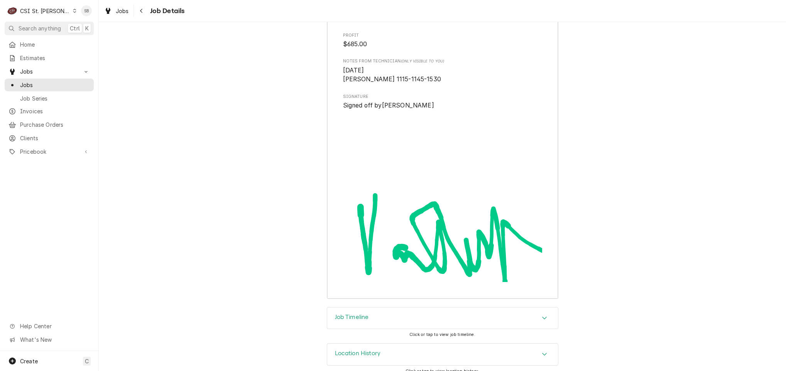
scroll to position [2406, 0]
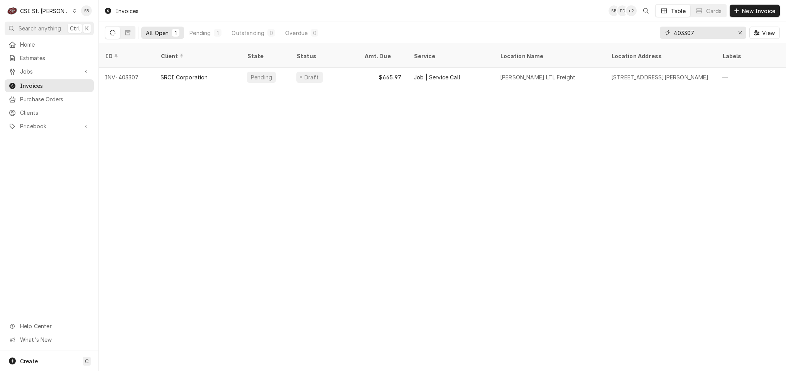
drag, startPoint x: 706, startPoint y: 36, endPoint x: 712, endPoint y: 36, distance: 5.4
click at [712, 36] on input "403307" at bounding box center [702, 33] width 58 height 12
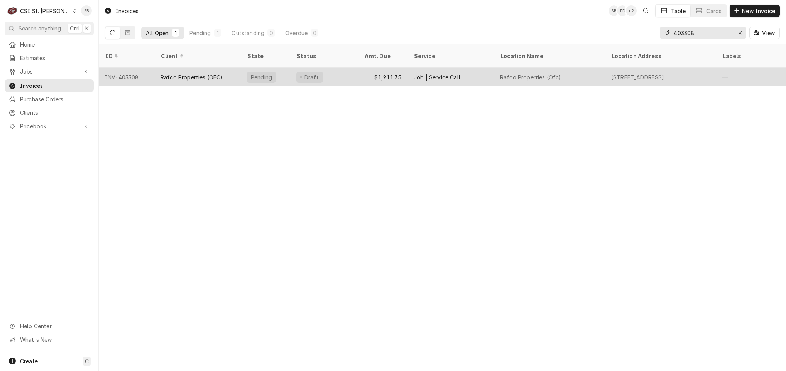
type input "403308"
click at [192, 72] on div "Rafco Properties (OFC)" at bounding box center [197, 77] width 86 height 19
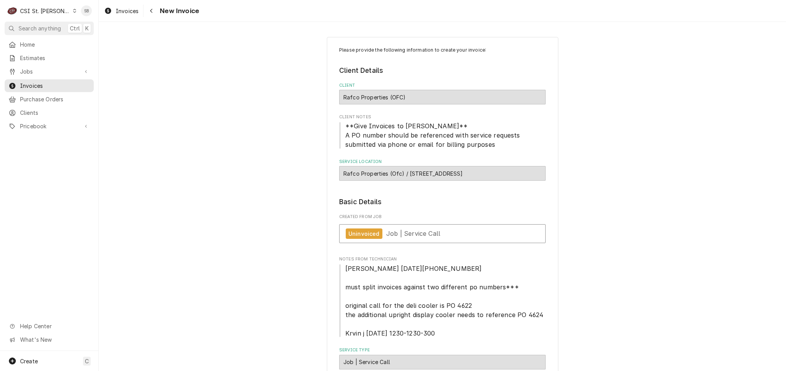
type textarea "x"
click at [397, 232] on span "Job | Service Call" at bounding box center [413, 234] width 54 height 8
